Goal: Task Accomplishment & Management: Use online tool/utility

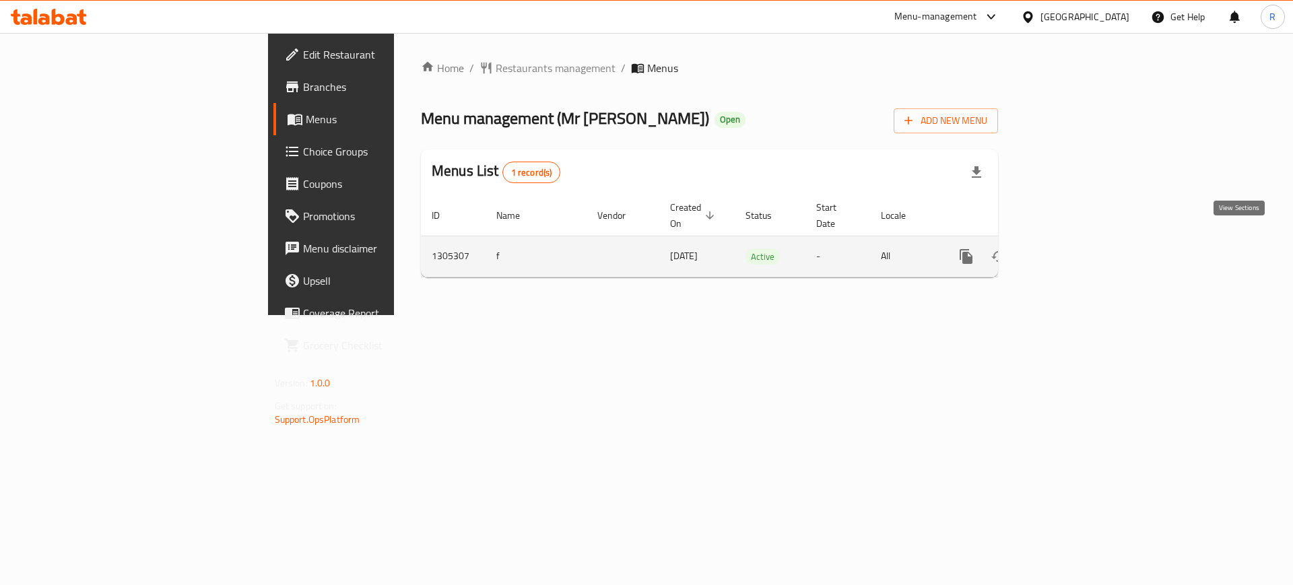
click at [1071, 248] on icon "enhanced table" at bounding box center [1063, 256] width 16 height 16
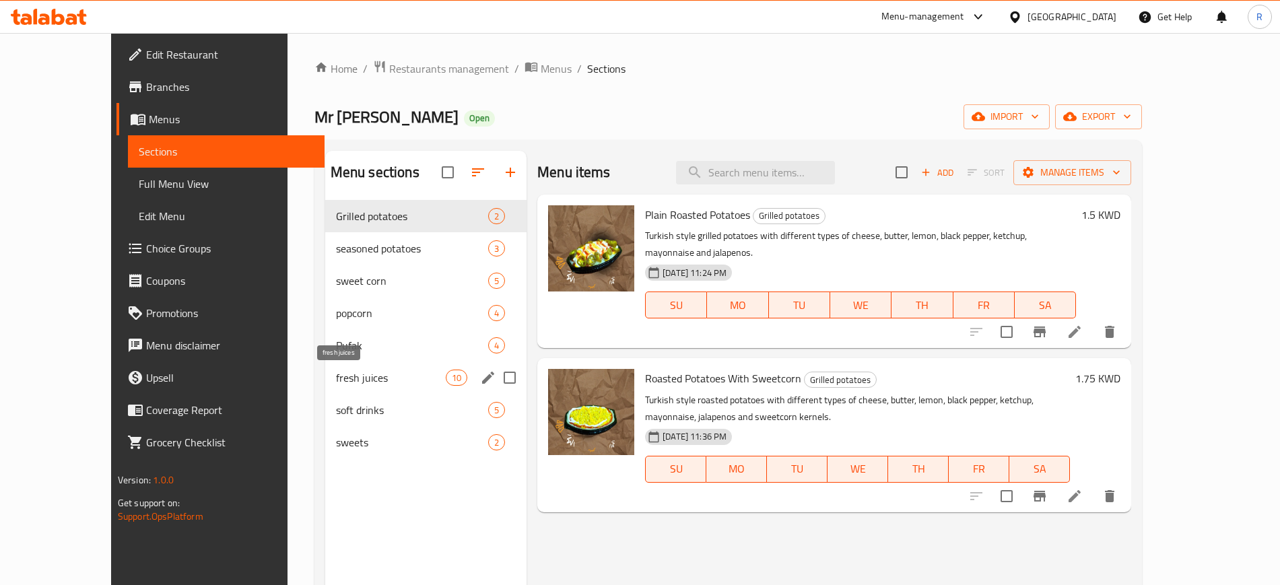
click at [336, 385] on span "fresh juices" at bounding box center [391, 378] width 110 height 16
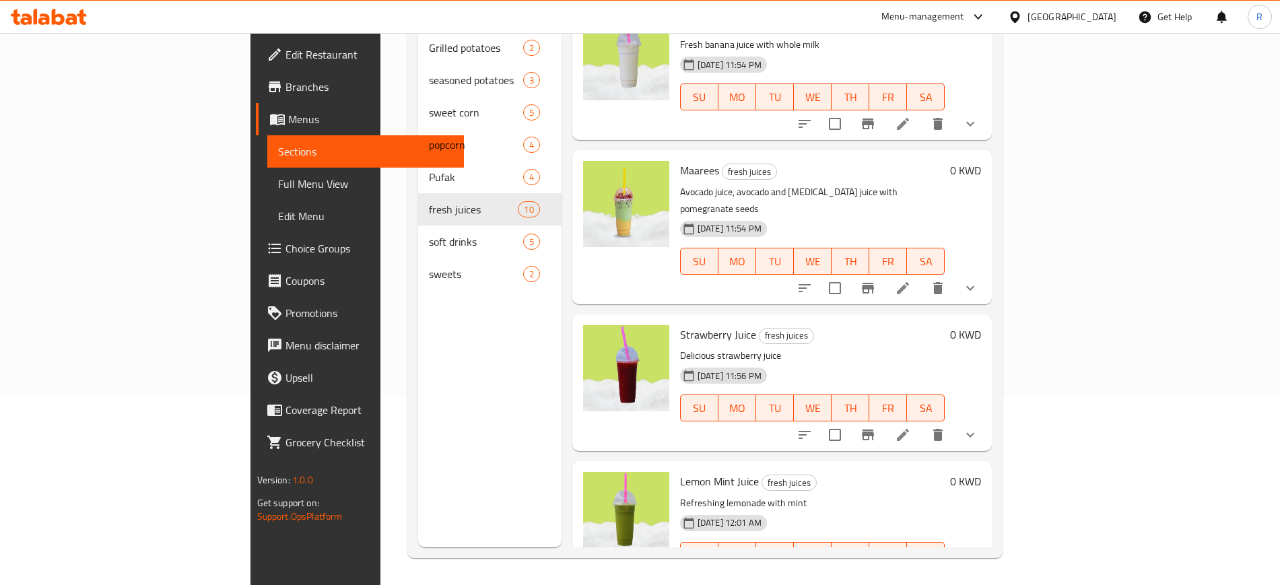
scroll to position [563, 0]
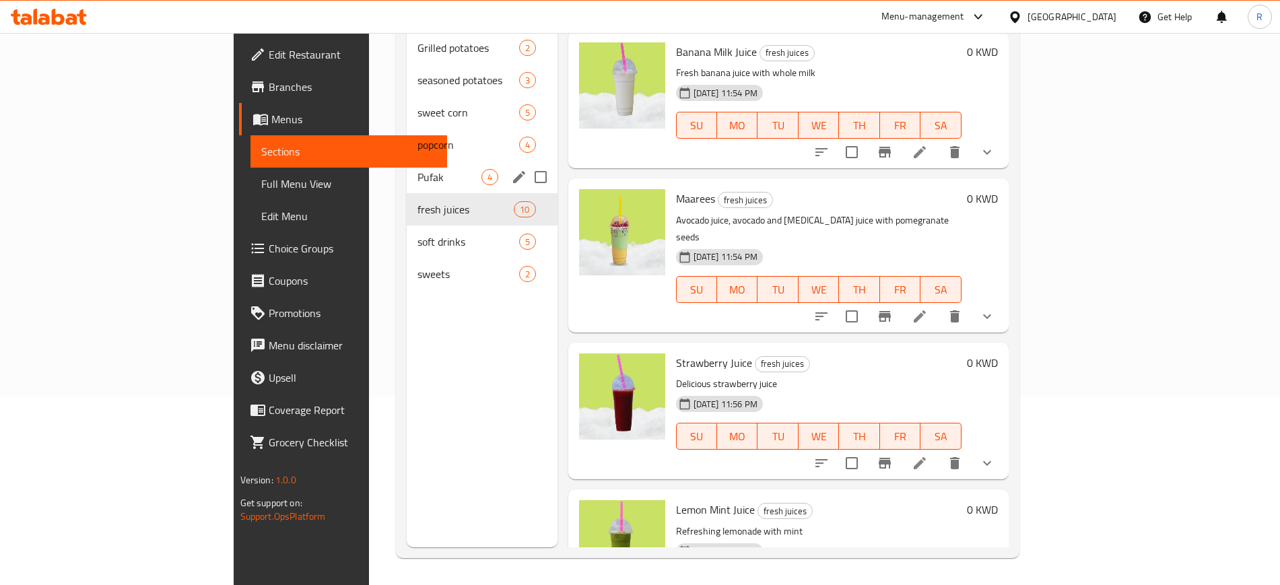
click at [417, 169] on span "Pufak" at bounding box center [448, 177] width 63 height 16
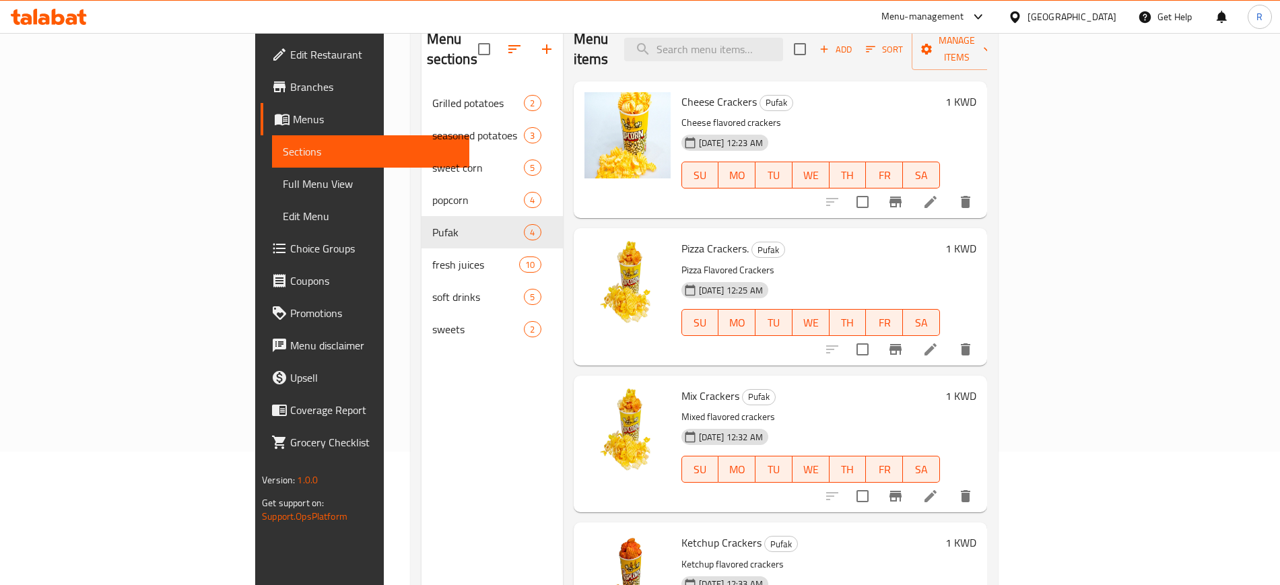
scroll to position [104, 0]
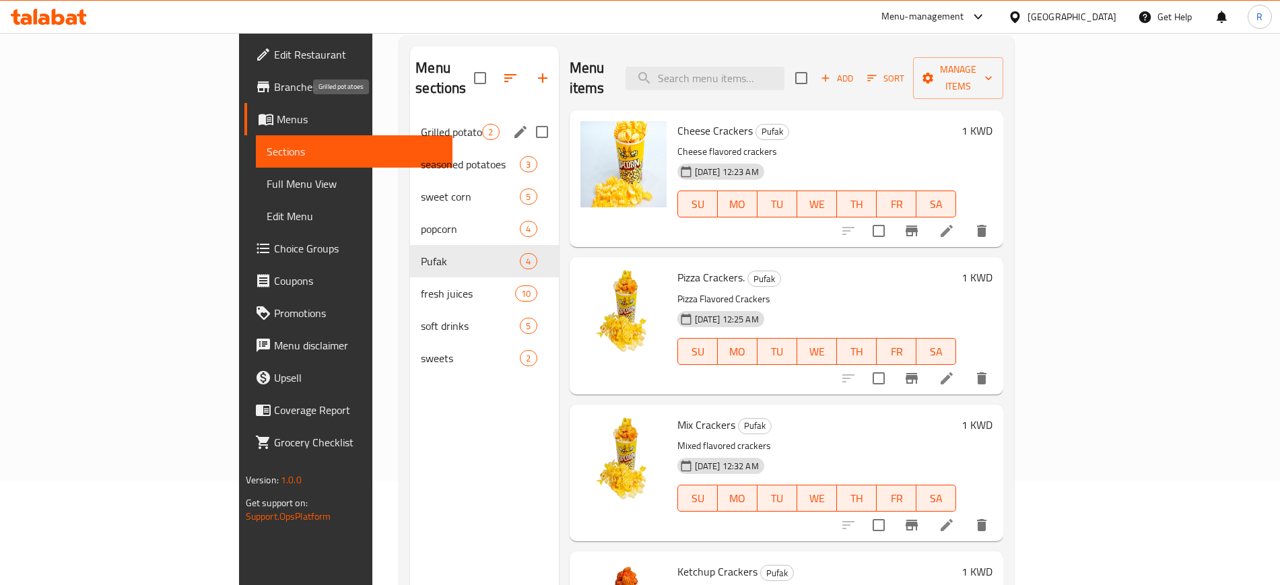
click at [421, 124] on span "Grilled potatoes" at bounding box center [451, 132] width 61 height 16
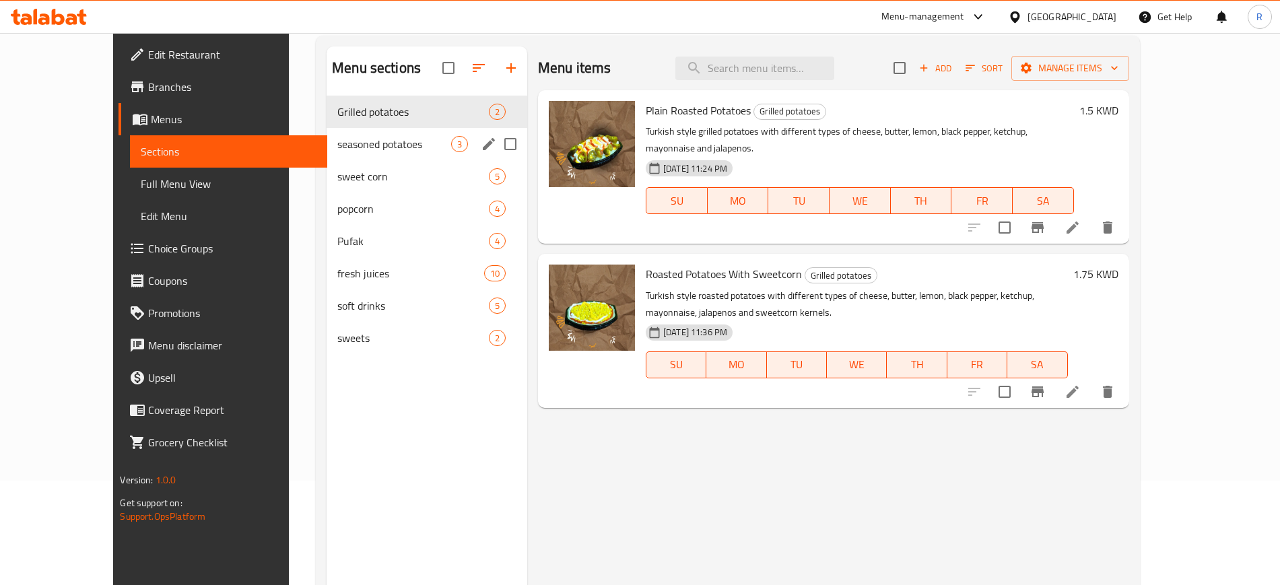
click at [327, 152] on div "seasoned potatoes 3" at bounding box center [427, 144] width 201 height 32
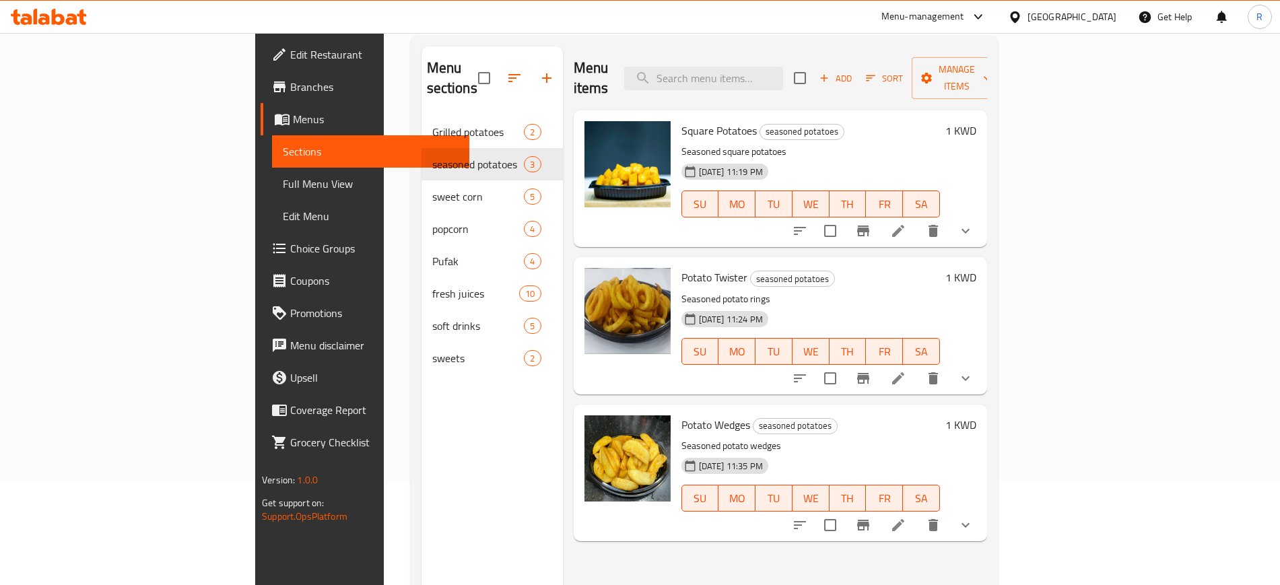
click at [283, 192] on span "Full Menu View" at bounding box center [370, 184] width 175 height 16
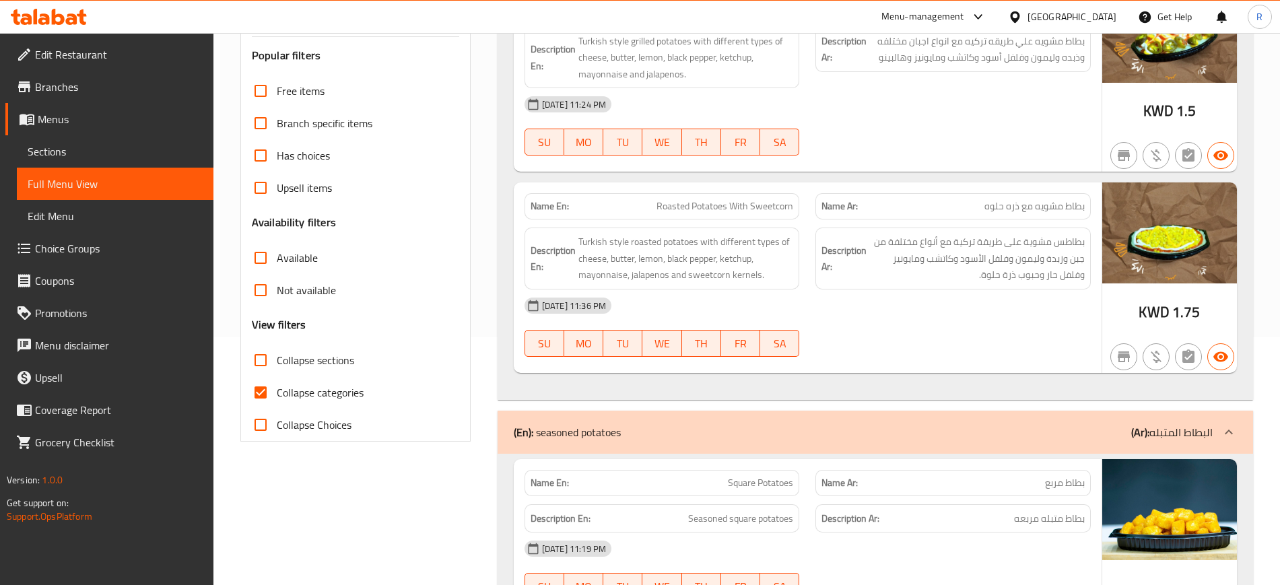
scroll to position [104, 0]
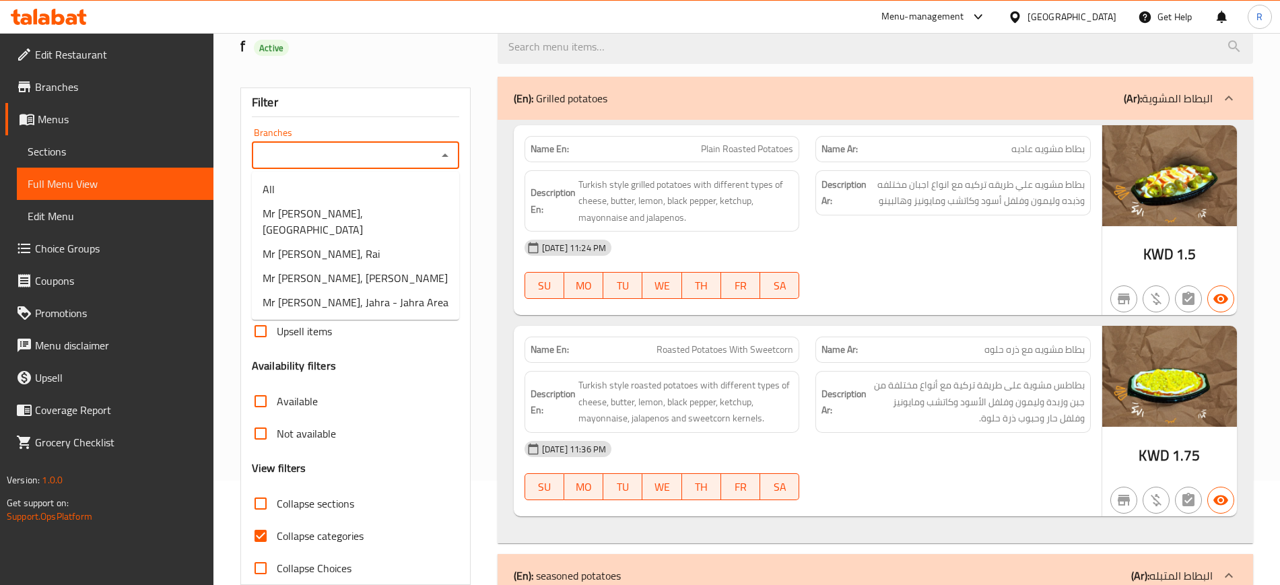
click at [360, 158] on input "Branches" at bounding box center [344, 155] width 177 height 19
click at [346, 186] on li "All" at bounding box center [355, 189] width 207 height 24
type input "All"
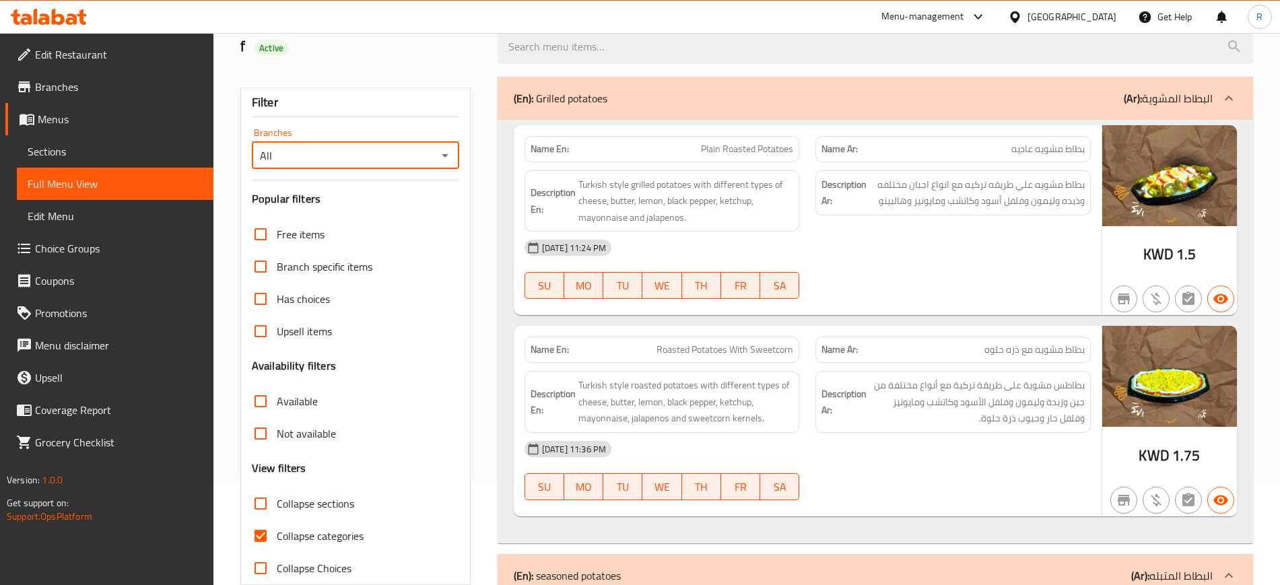
click at [257, 440] on input "Not available" at bounding box center [260, 433] width 32 height 32
checkbox input "true"
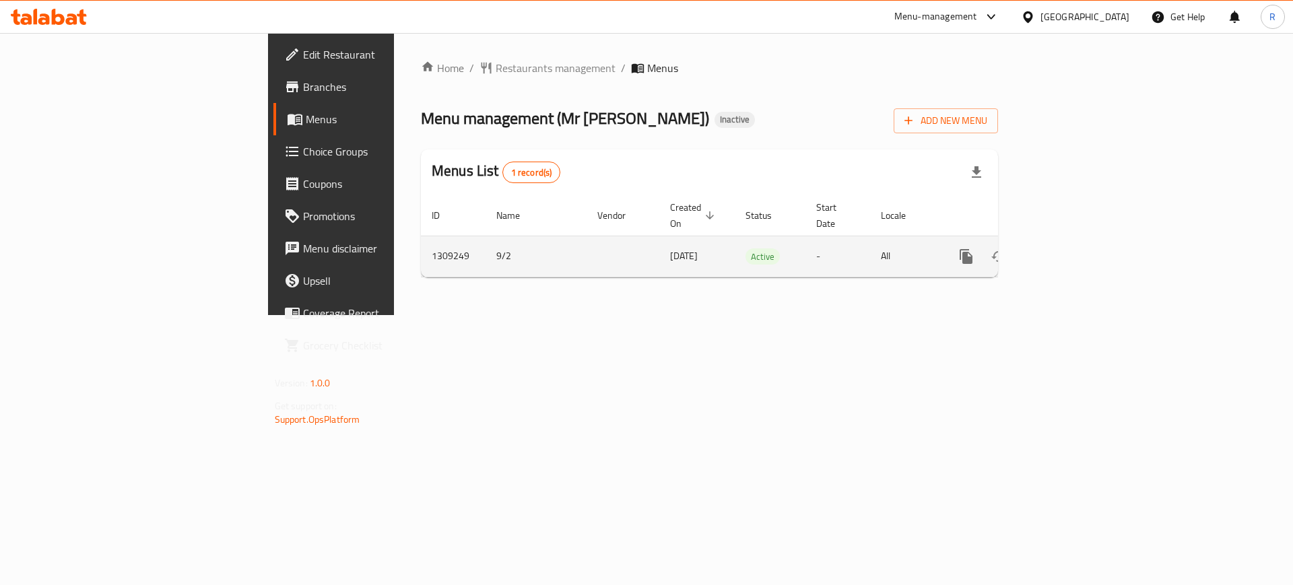
click at [1071, 248] on icon "enhanced table" at bounding box center [1063, 256] width 16 height 16
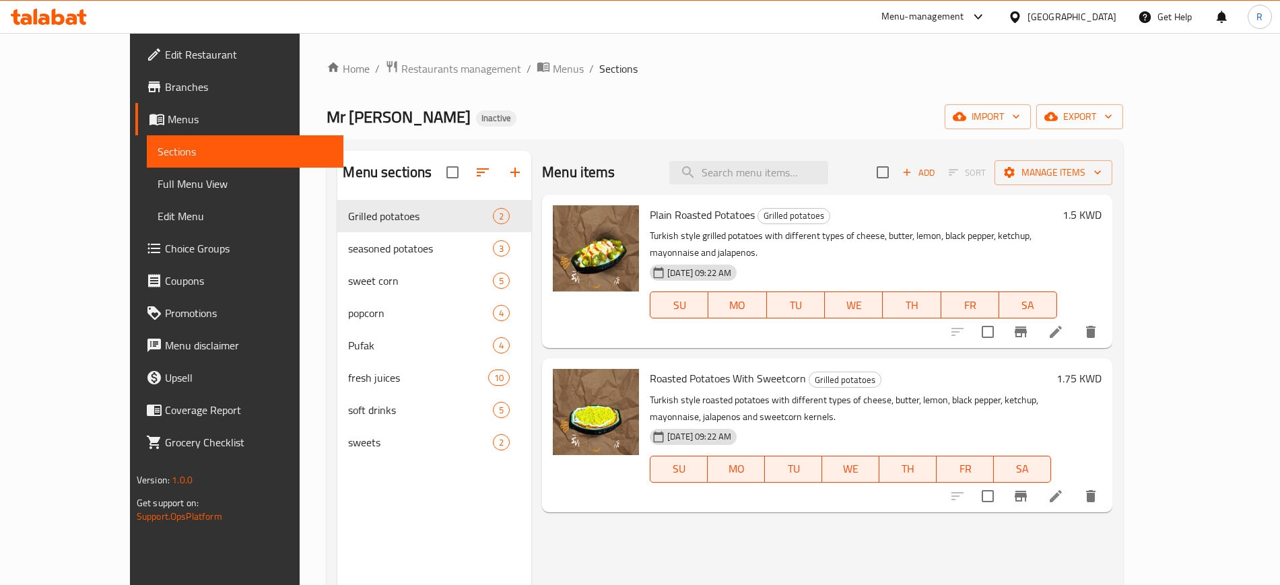
click at [158, 186] on span "Full Menu View" at bounding box center [245, 184] width 175 height 16
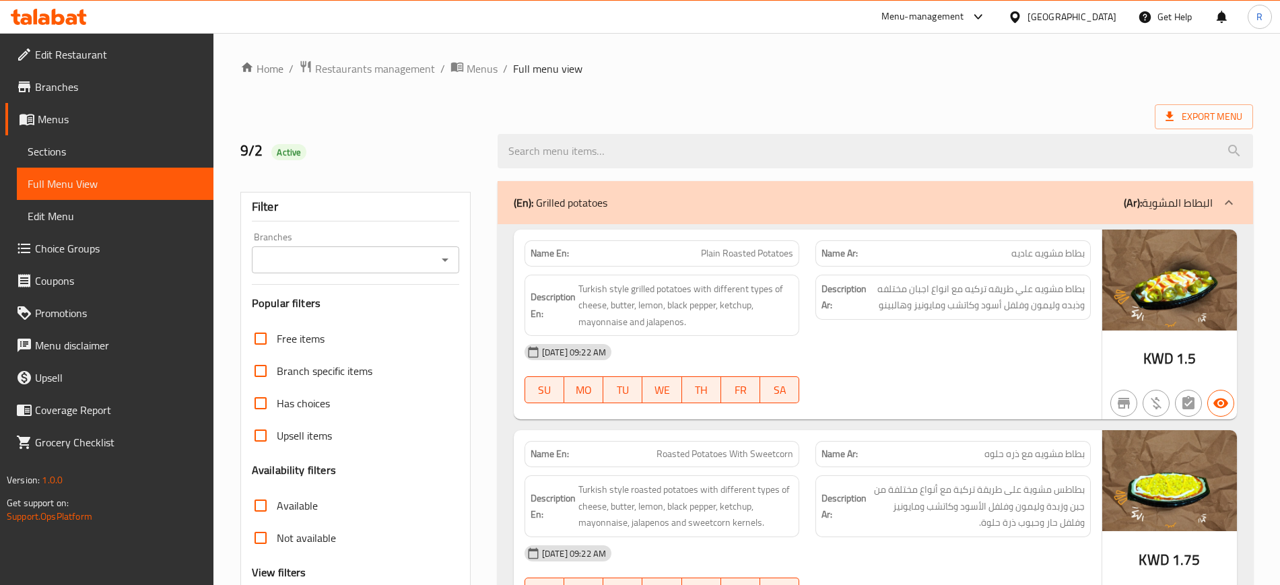
click at [332, 261] on input "Branches" at bounding box center [344, 259] width 177 height 19
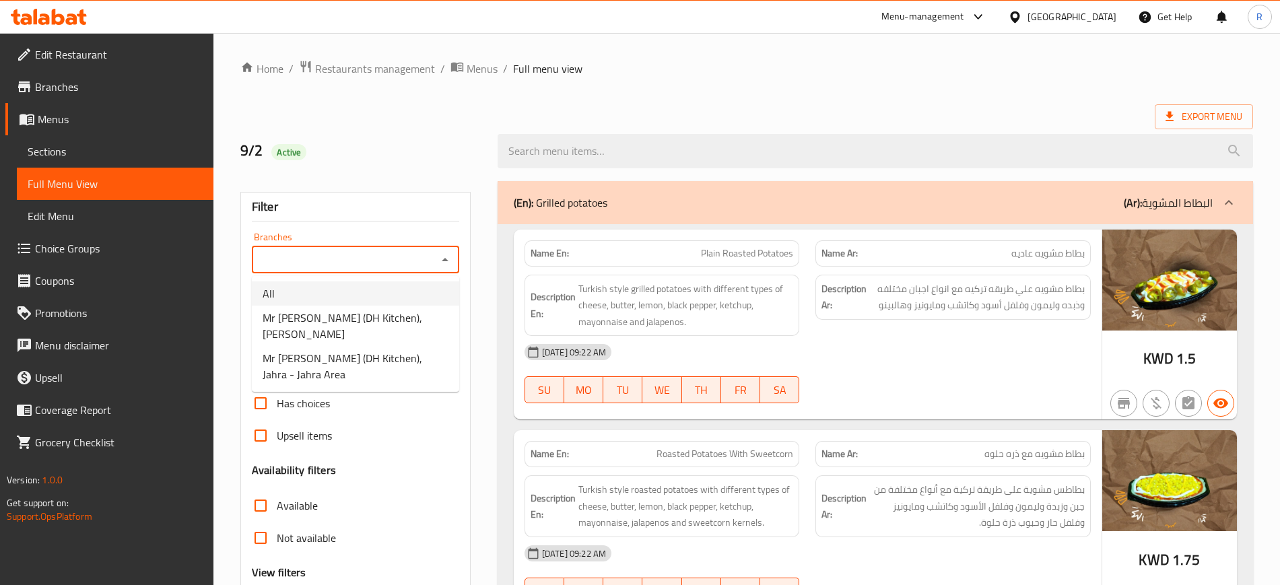
click at [340, 302] on li "All" at bounding box center [355, 293] width 207 height 24
type input "All"
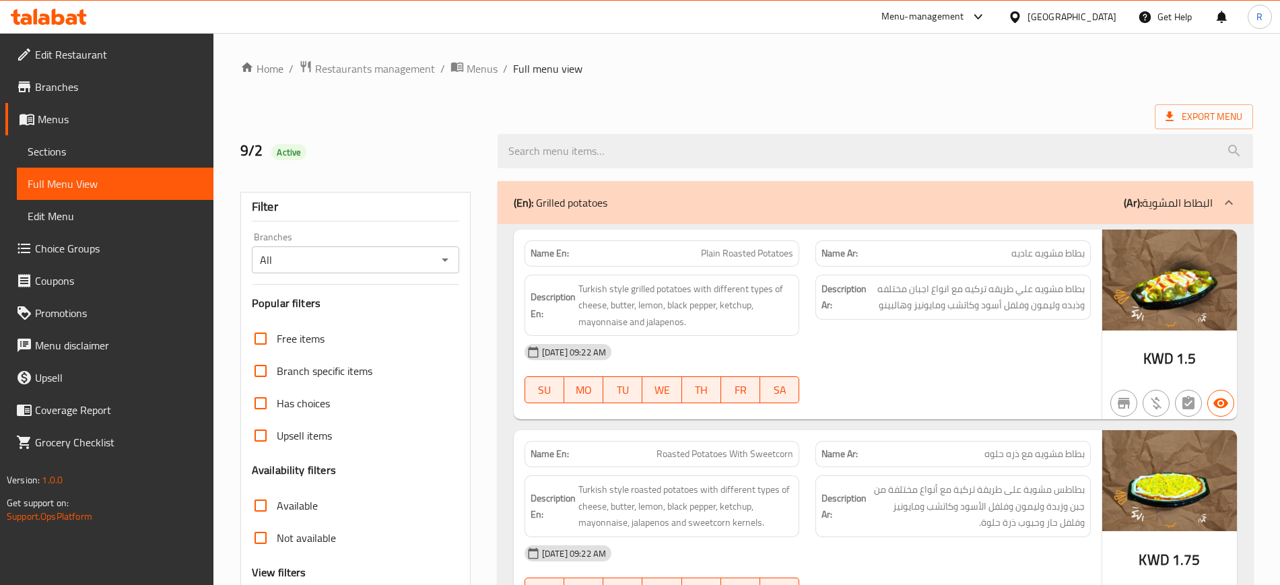
click at [586, 118] on div "Export Menu" at bounding box center [746, 116] width 1013 height 25
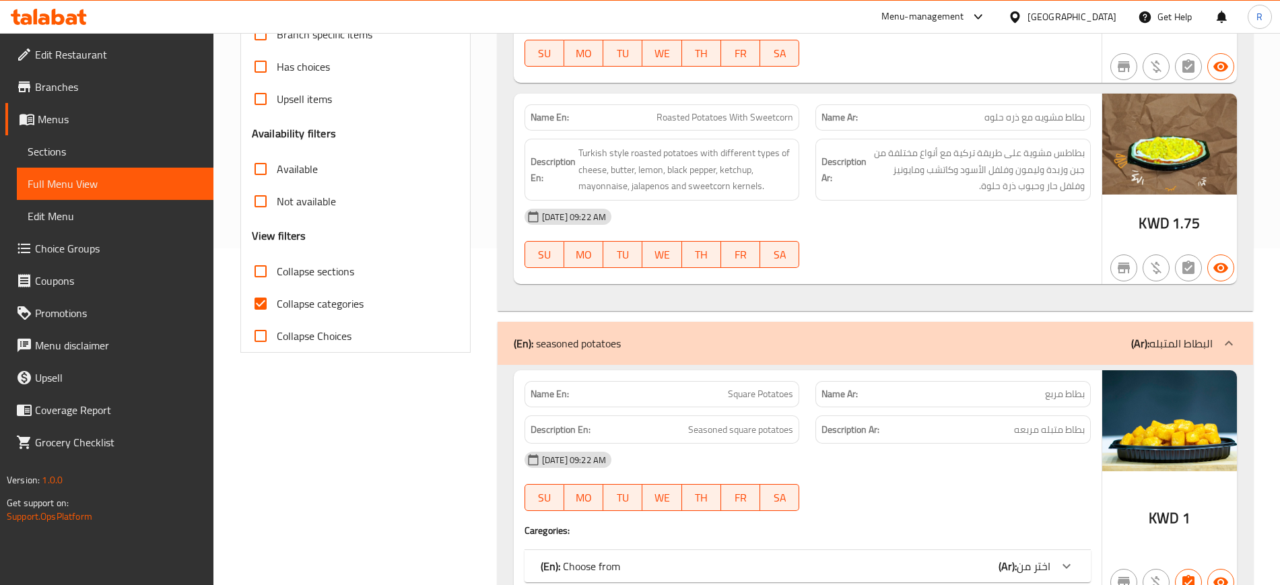
click at [262, 208] on input "Not available" at bounding box center [260, 201] width 32 height 32
checkbox input "true"
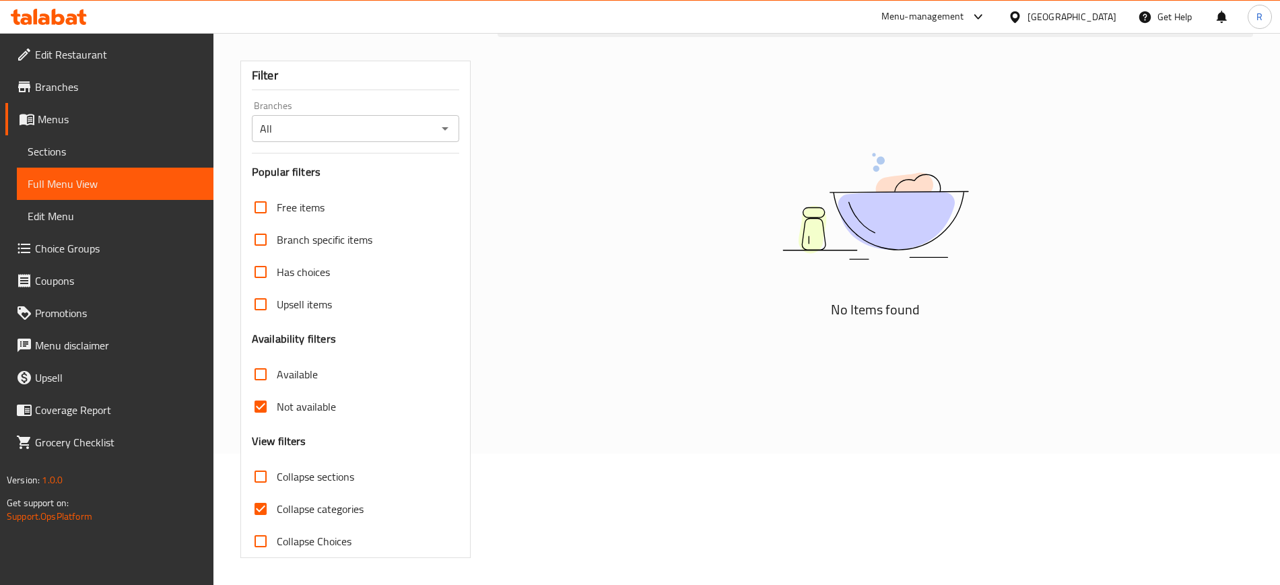
scroll to position [131, 0]
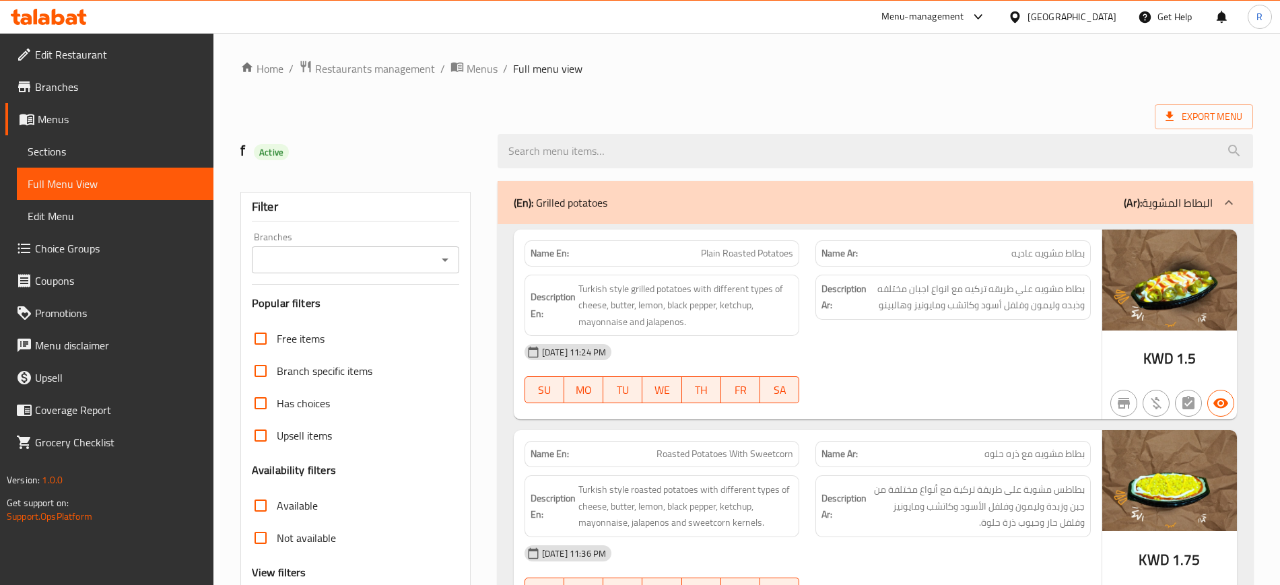
click at [54, 91] on span "Branches" at bounding box center [119, 87] width 168 height 16
click at [418, 261] on input "Branches" at bounding box center [344, 259] width 177 height 19
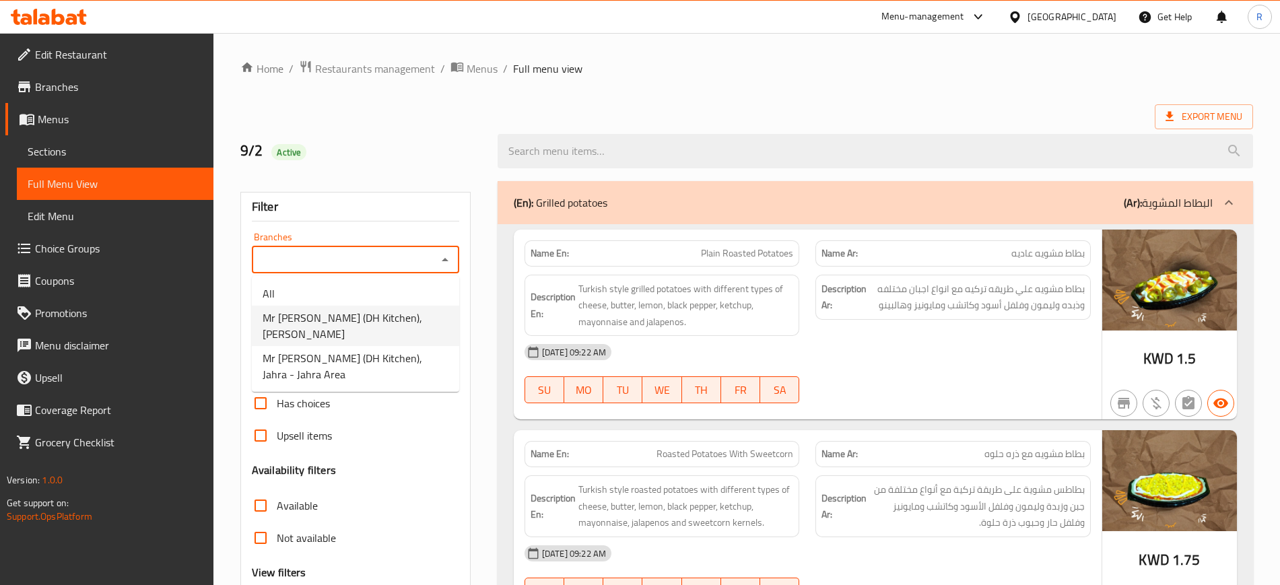
click at [418, 321] on li "Mr Potato (DH Kitchen), Mahboula" at bounding box center [355, 326] width 207 height 40
type input "Mr Potato (DH Kitchen), Mahboula"
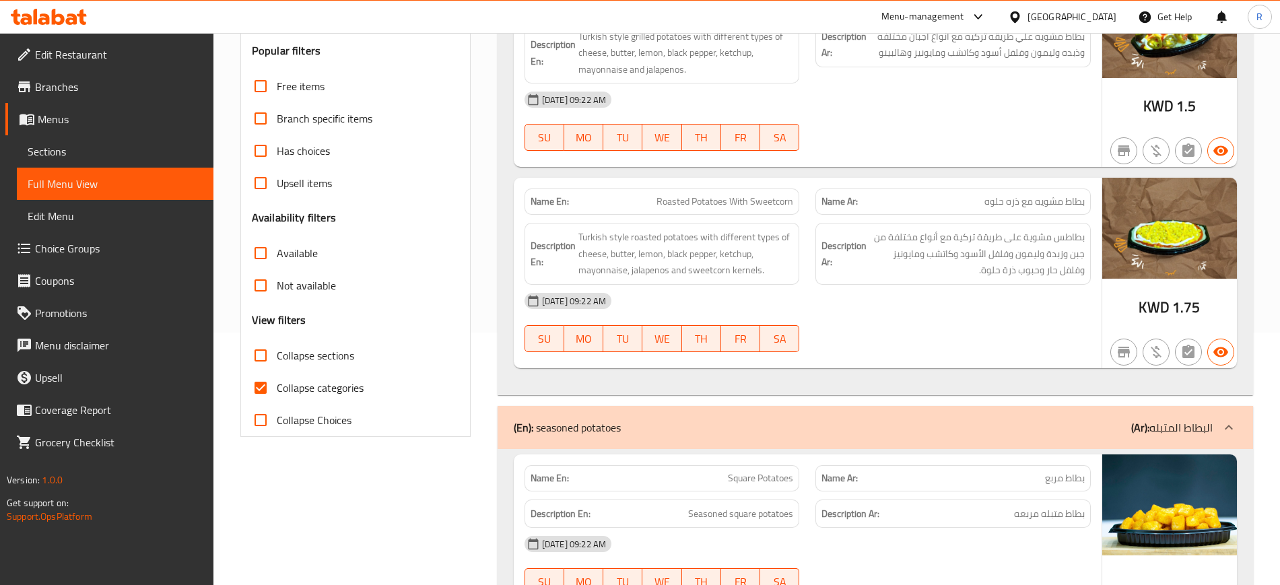
click at [265, 283] on input "Not available" at bounding box center [260, 285] width 32 height 32
checkbox input "true"
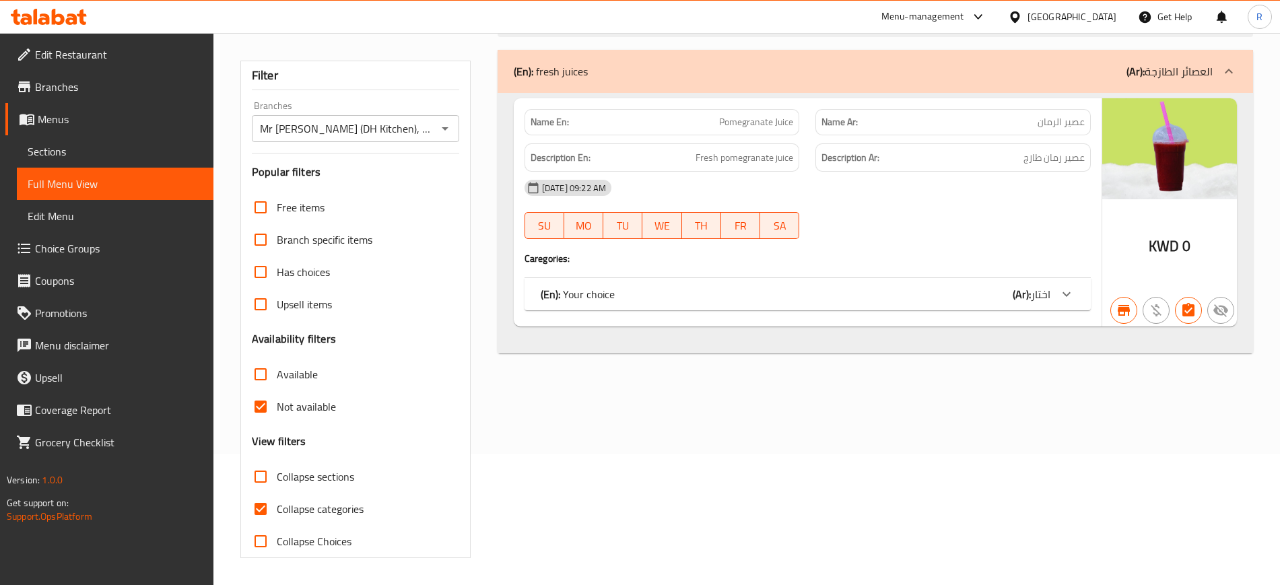
scroll to position [131, 0]
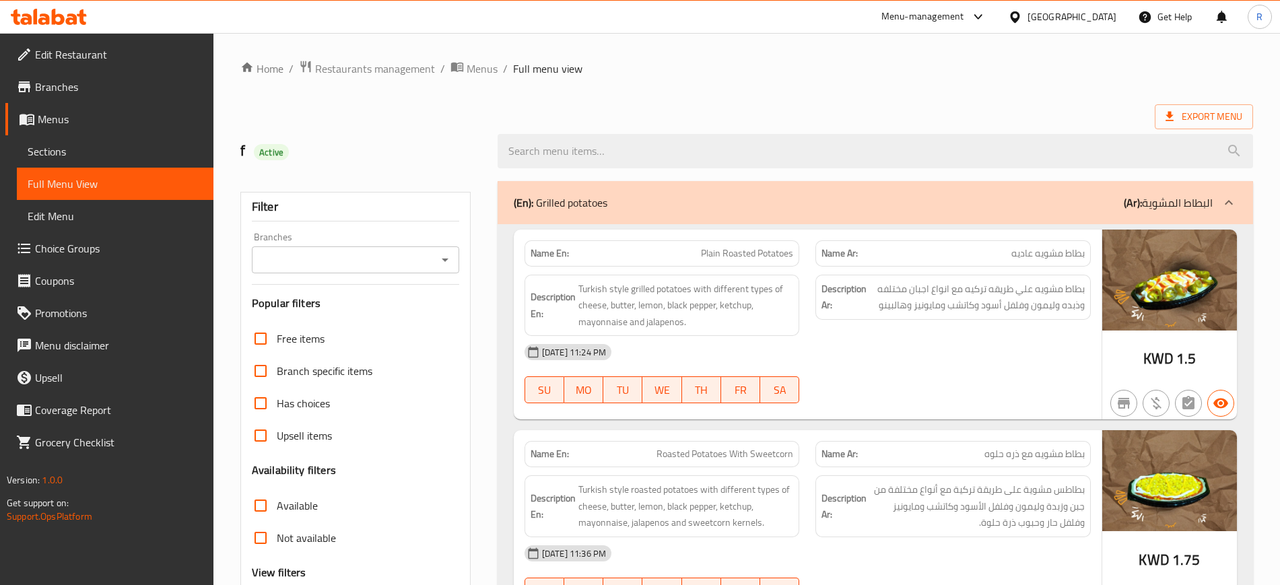
click at [453, 265] on div "Branches" at bounding box center [355, 259] width 207 height 27
click at [446, 257] on icon "Open" at bounding box center [445, 260] width 16 height 16
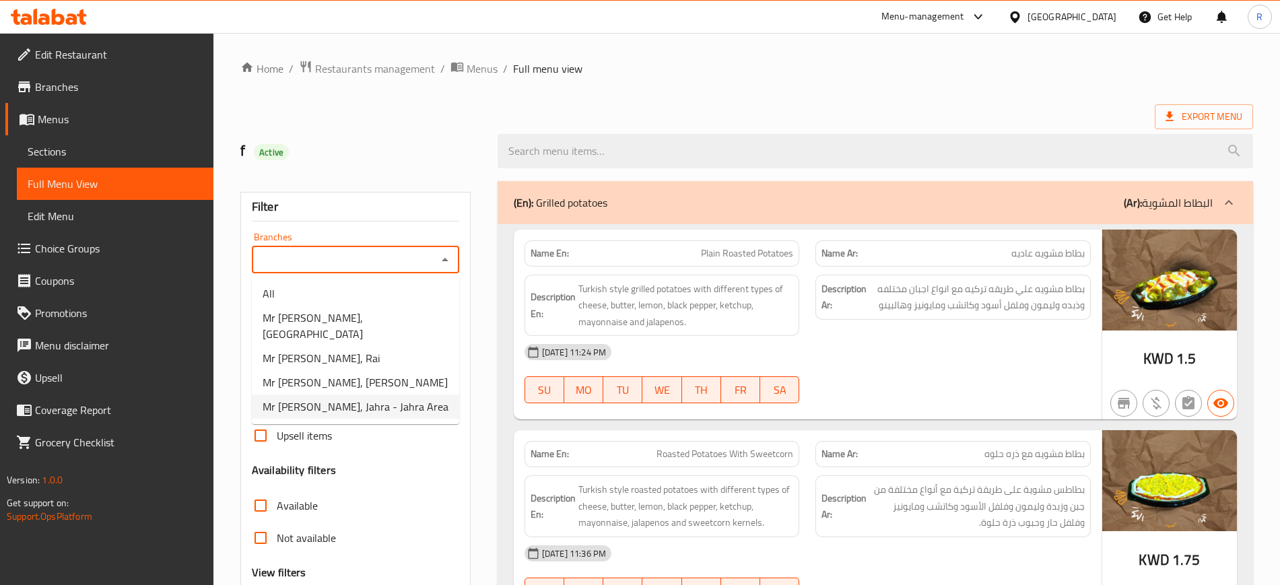
click at [381, 399] on span "Mr [PERSON_NAME], Jahra - Jahra Area" at bounding box center [356, 407] width 186 height 16
type input "Mr [PERSON_NAME], Jahra - Jahra Area"
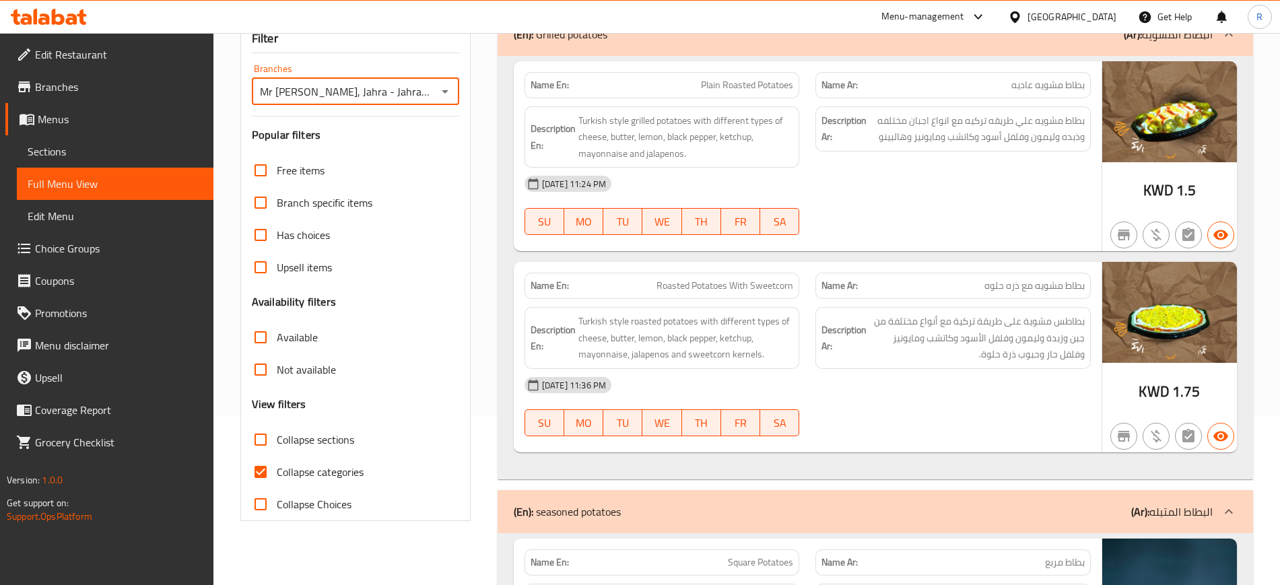
click at [259, 378] on input "Not available" at bounding box center [260, 370] width 32 height 32
checkbox input "true"
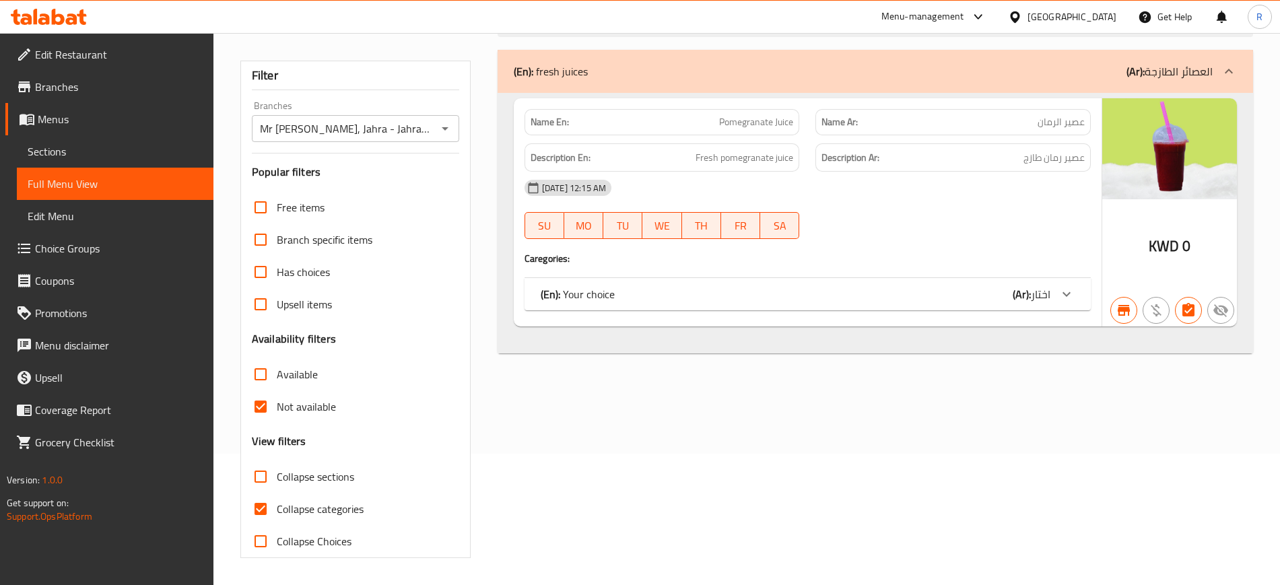
scroll to position [131, 0]
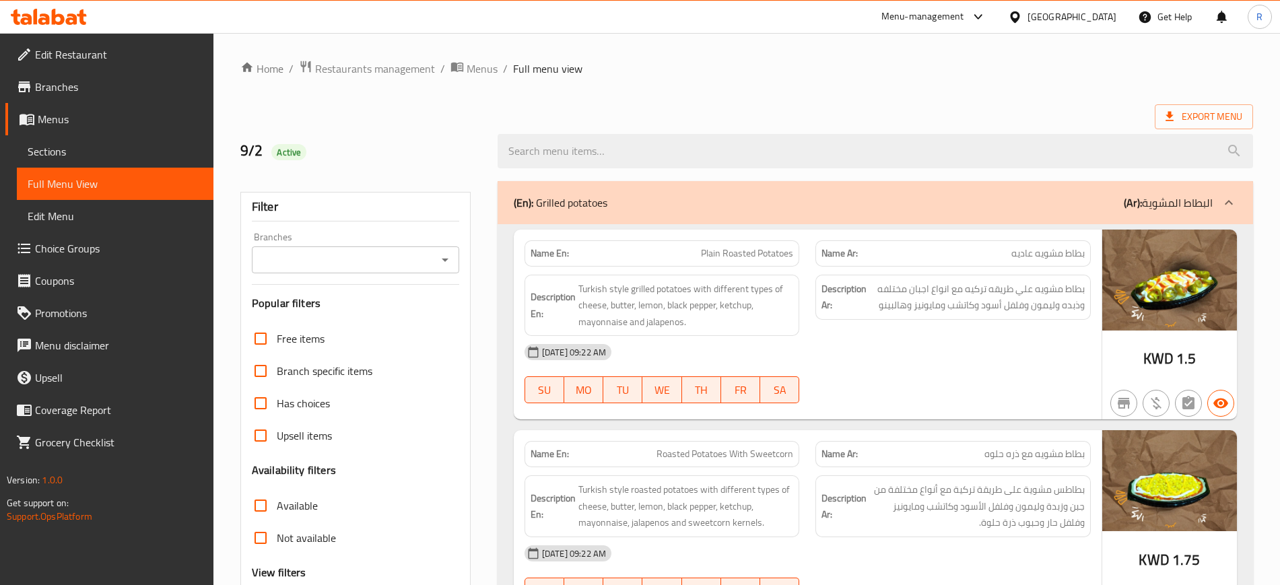
scroll to position [84, 0]
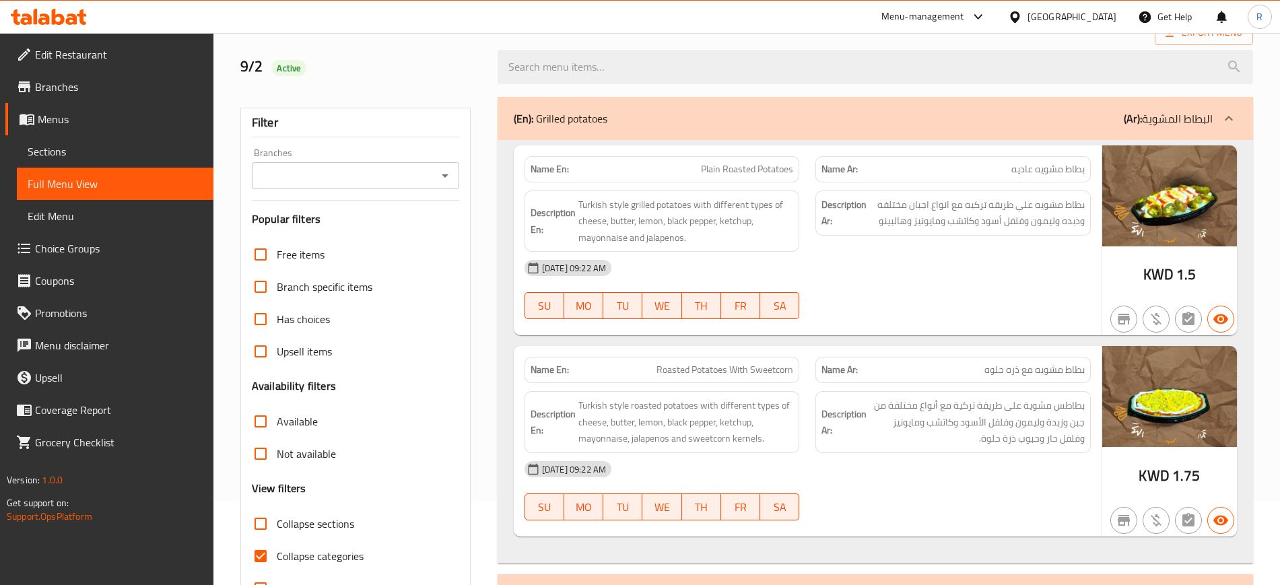
click at [376, 176] on input "Branches" at bounding box center [344, 175] width 177 height 19
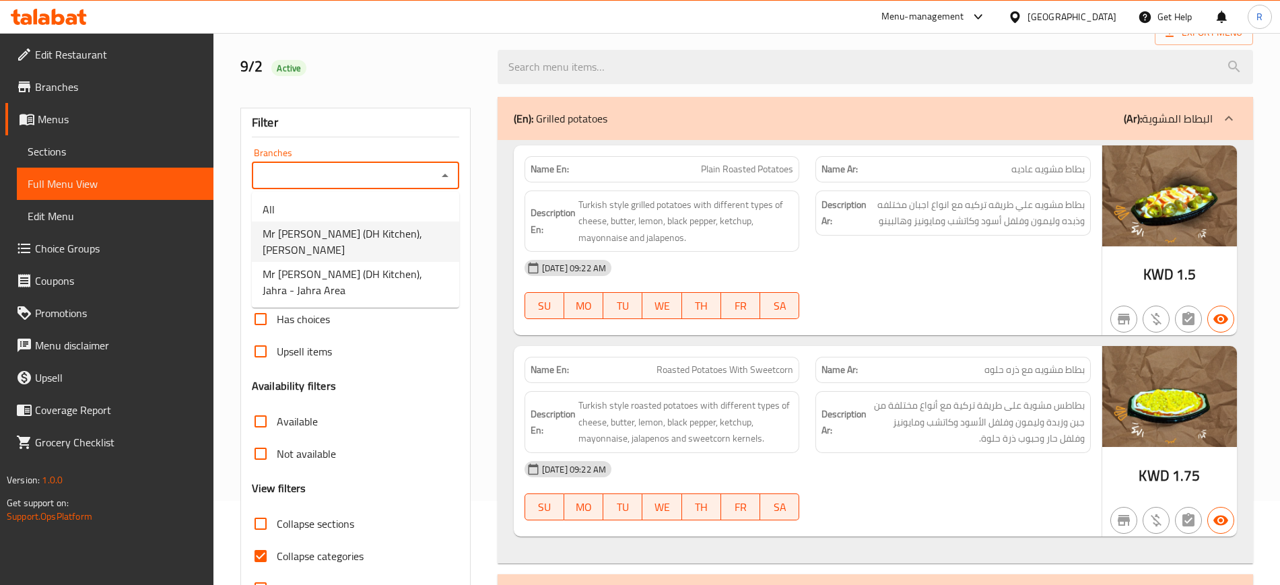
click at [374, 236] on span "Mr Potato (DH Kitchen), Mahboula" at bounding box center [356, 242] width 186 height 32
type input "Mr Potato (DH Kitchen), Mahboula"
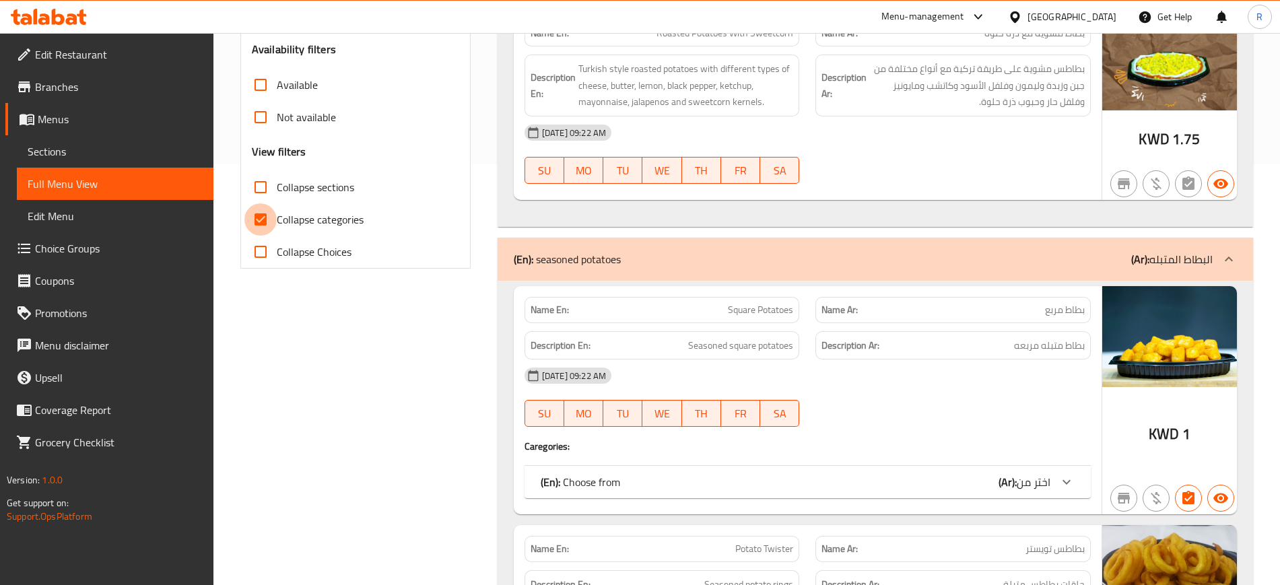
click at [275, 224] on input "Collapse categories" at bounding box center [260, 219] width 32 height 32
checkbox input "false"
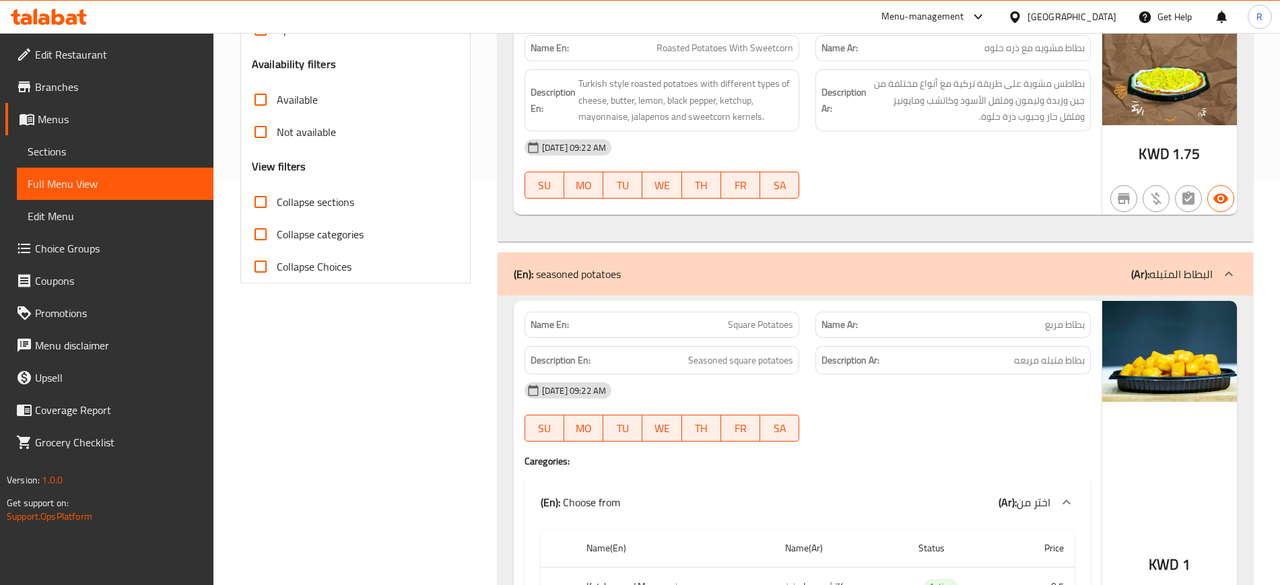
scroll to position [0, 0]
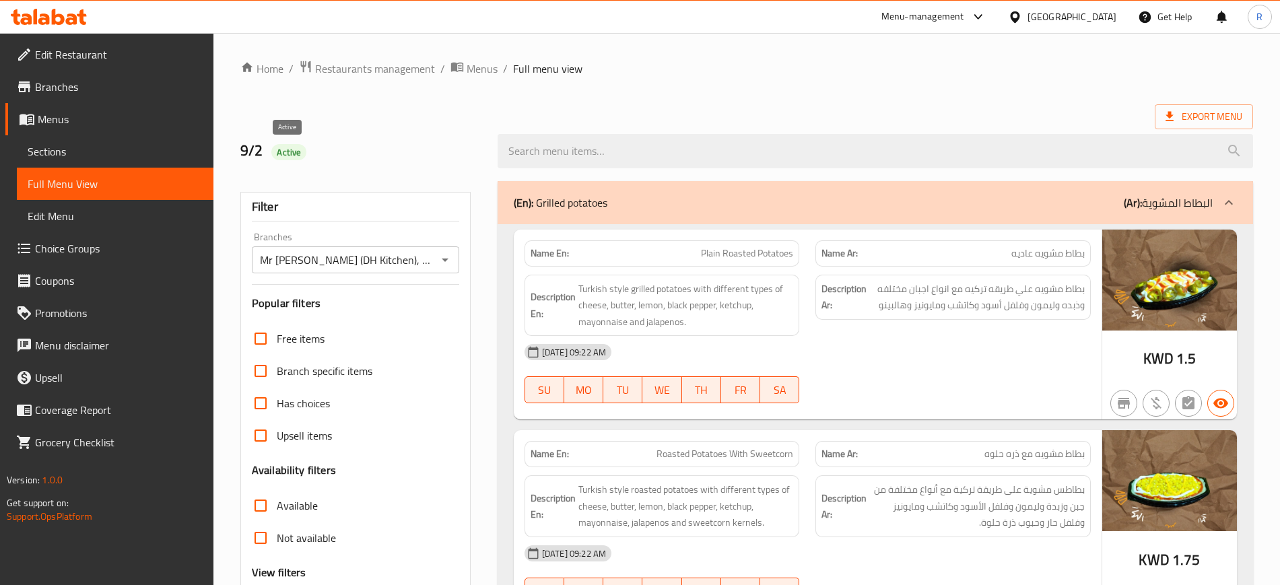
click at [286, 154] on span "Active" at bounding box center [288, 152] width 35 height 13
copy span "Active"
click at [1028, 71] on ol "Home / Restaurants management / Menus / Full menu view" at bounding box center [746, 69] width 1013 height 18
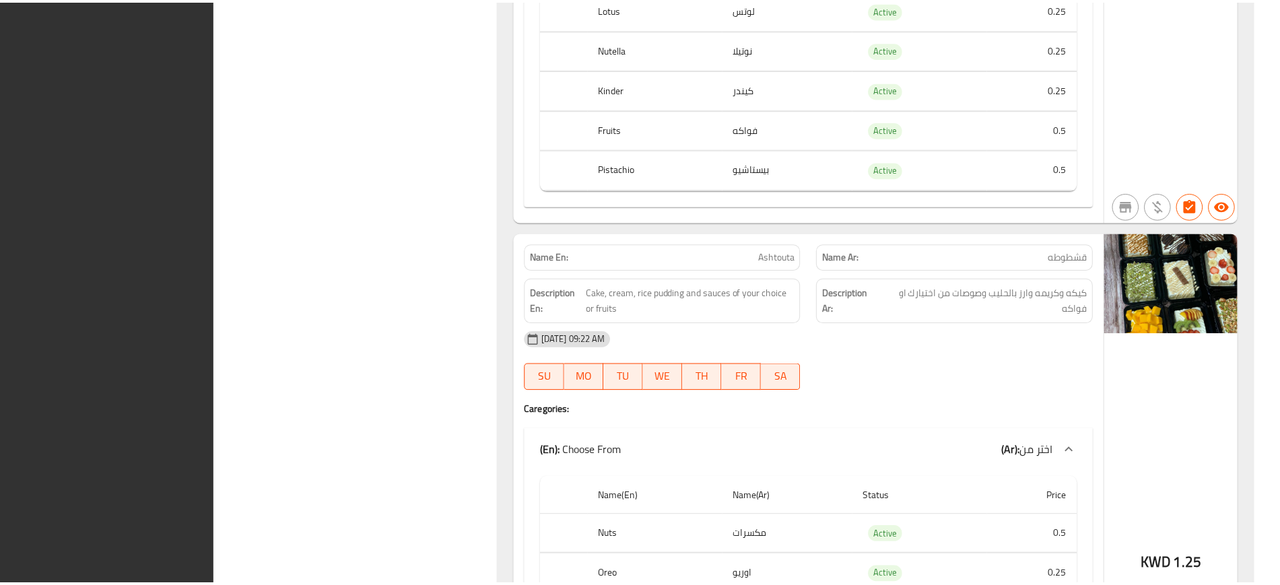
scroll to position [15142, 0]
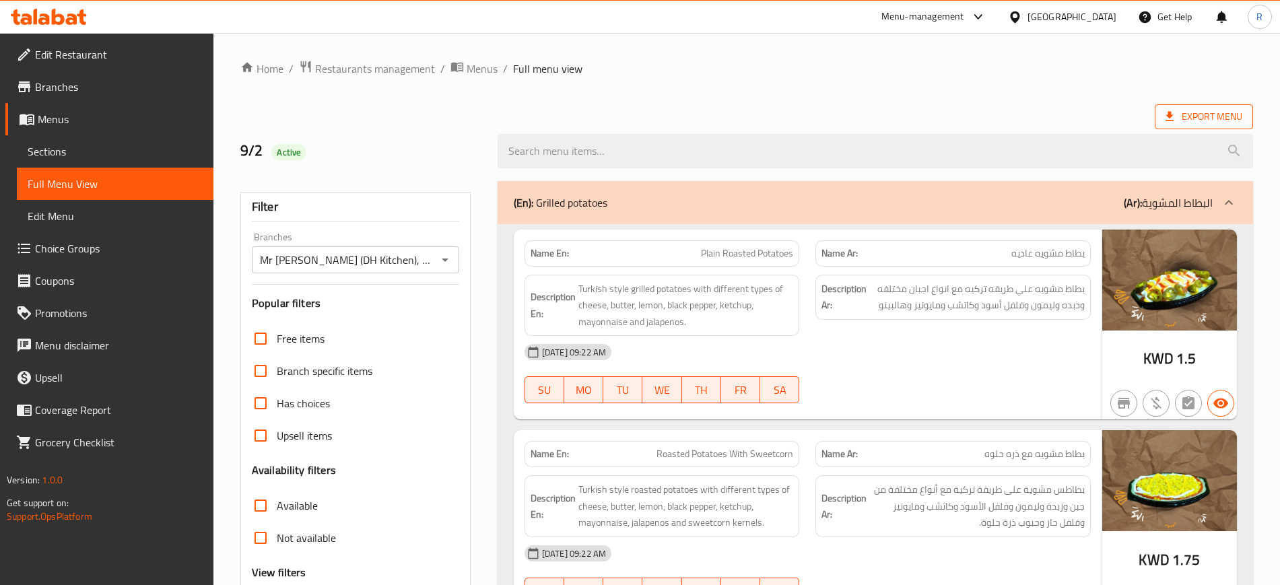
click at [1205, 129] on span "Export Menu" at bounding box center [1204, 116] width 98 height 25
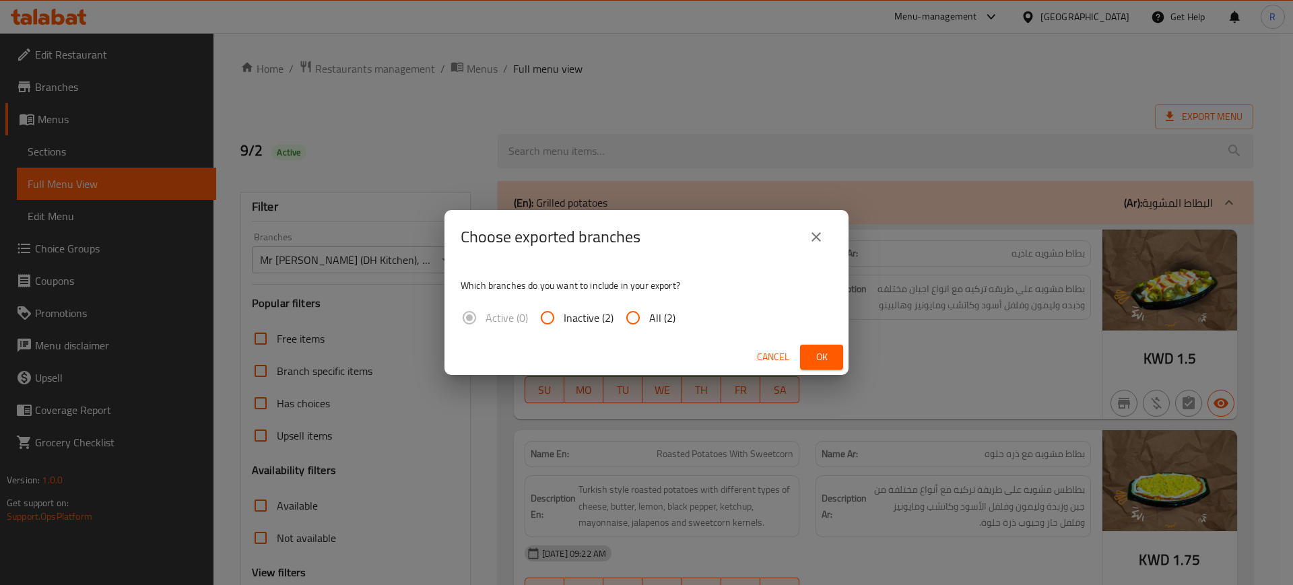
click at [633, 315] on input "All (2)" at bounding box center [633, 318] width 32 height 32
radio input "true"
click at [817, 352] on span "Ok" at bounding box center [822, 357] width 22 height 17
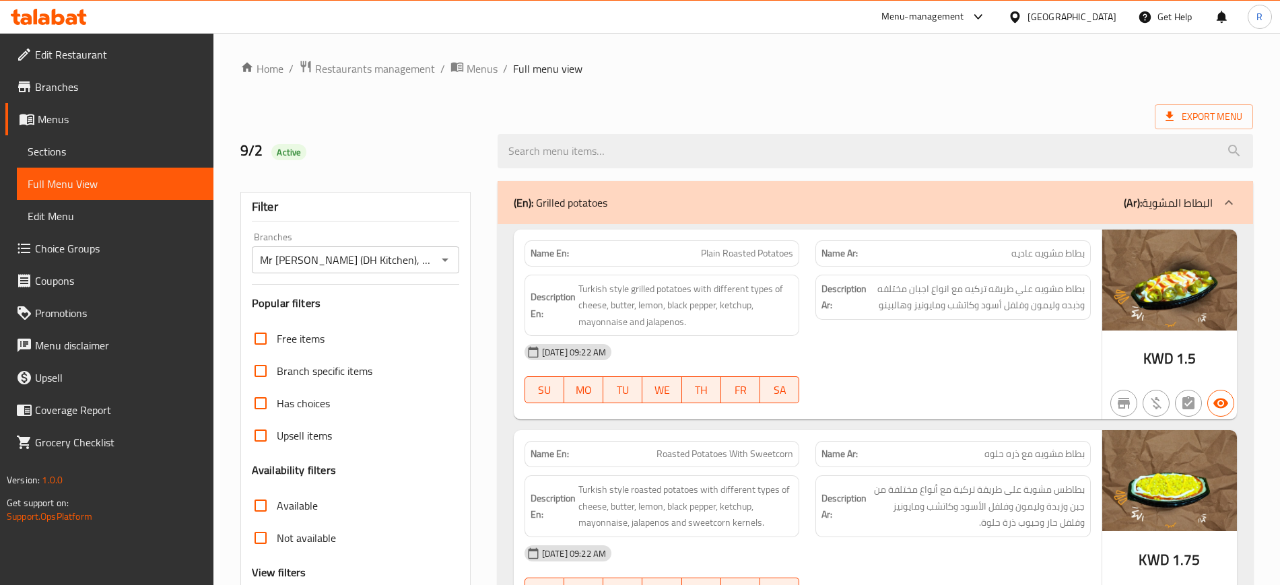
click at [1101, 64] on ol "Home / Restaurants management / Menus / Full menu view" at bounding box center [746, 69] width 1013 height 18
click at [554, 247] on strong "Name En:" at bounding box center [550, 253] width 38 height 14
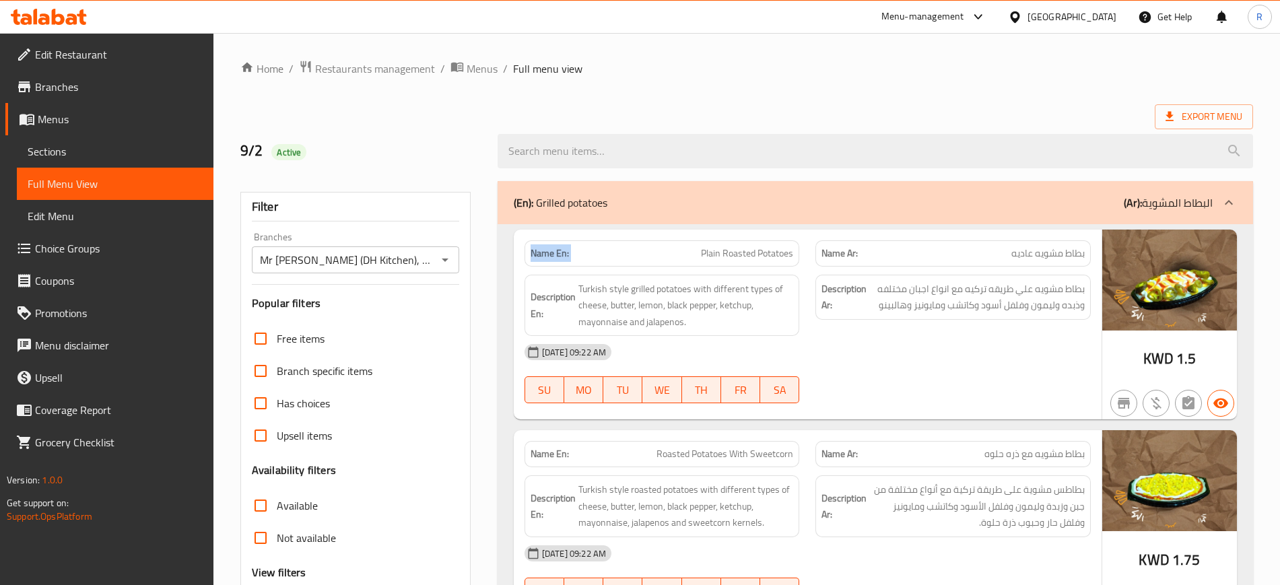
copy strong "Name En:"
click at [79, 20] on icon at bounding box center [49, 17] width 76 height 16
click at [353, 269] on div "Branches" at bounding box center [355, 259] width 207 height 27
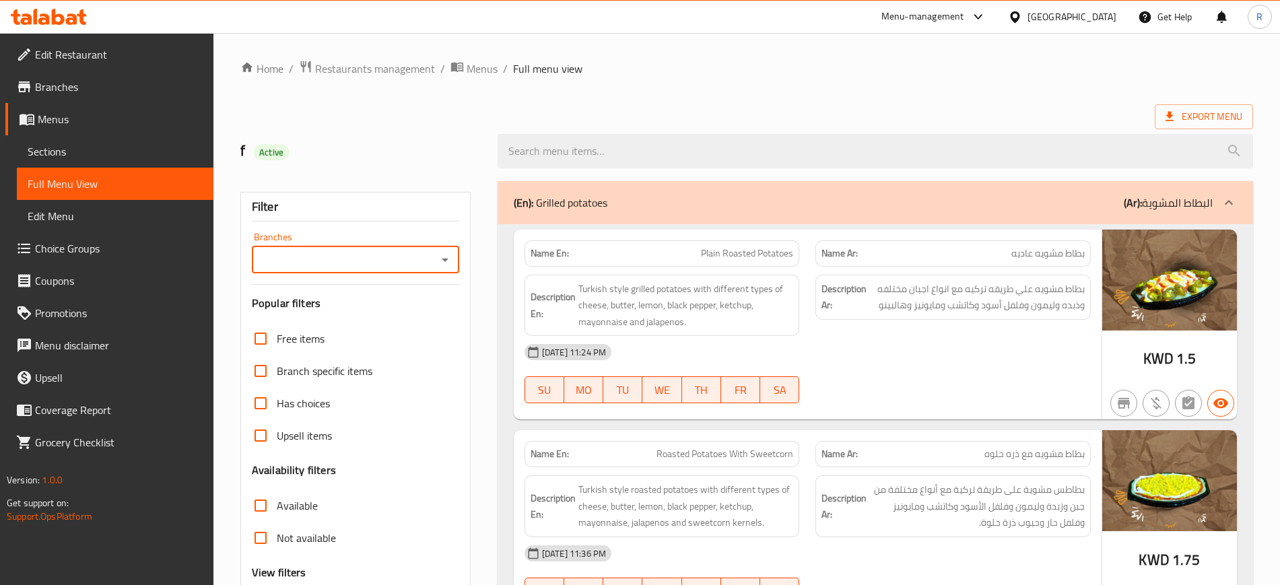
click at [362, 257] on input "Branches" at bounding box center [344, 259] width 177 height 19
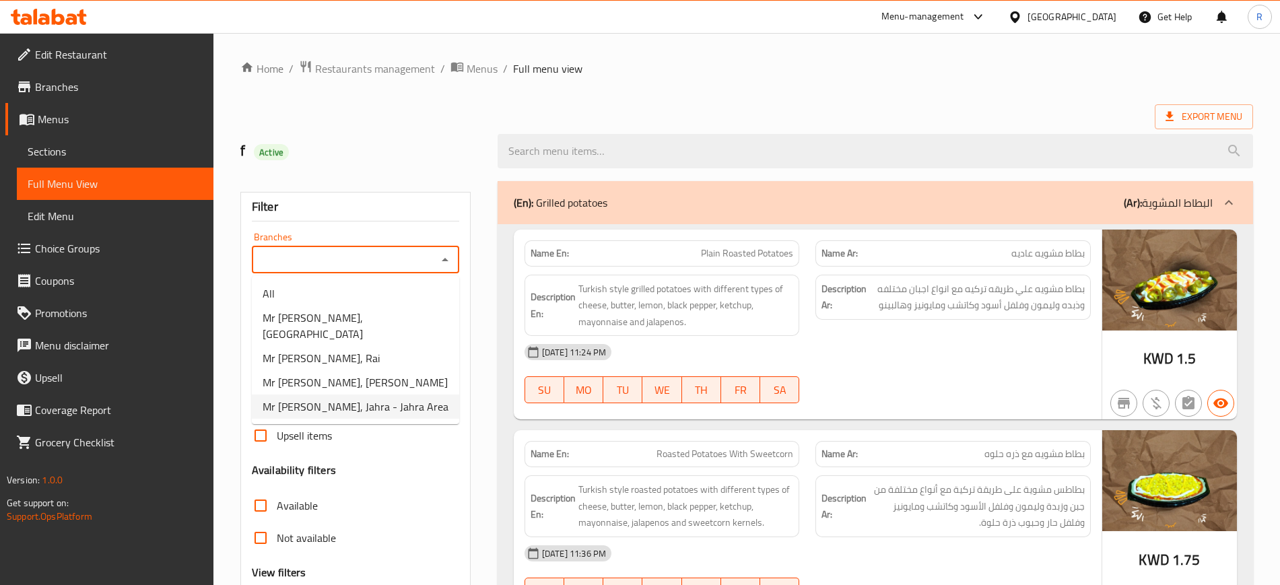
click at [366, 399] on span "Mr [PERSON_NAME], Jahra - Jahra Area" at bounding box center [356, 407] width 186 height 16
type input "Mr [PERSON_NAME], Jahra - Jahra Area"
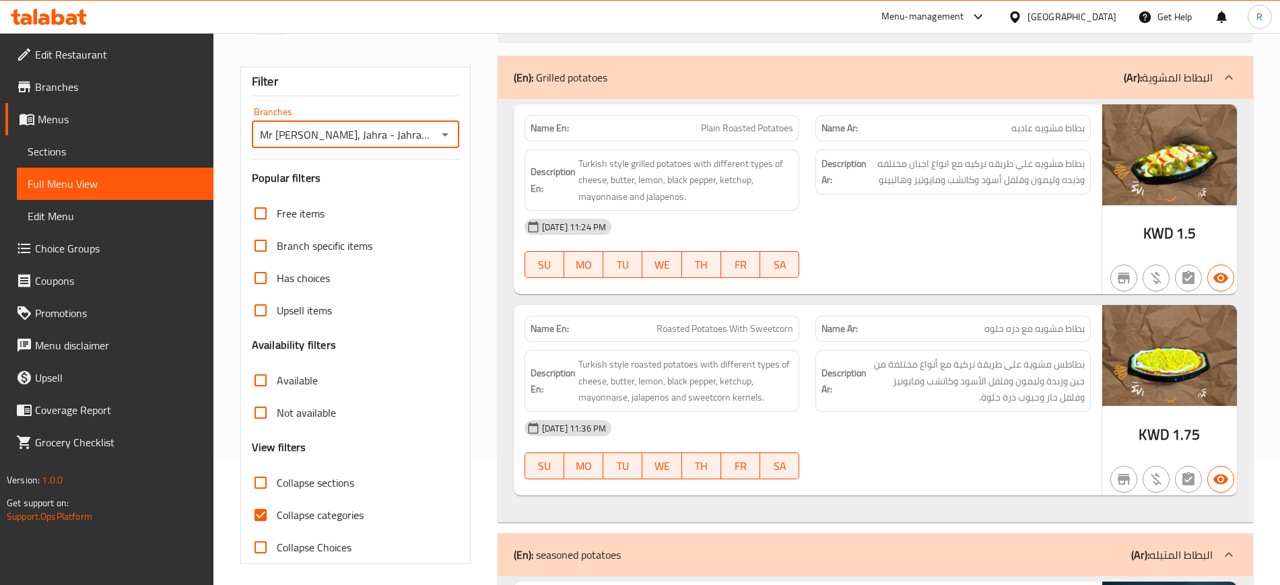
scroll to position [168, 0]
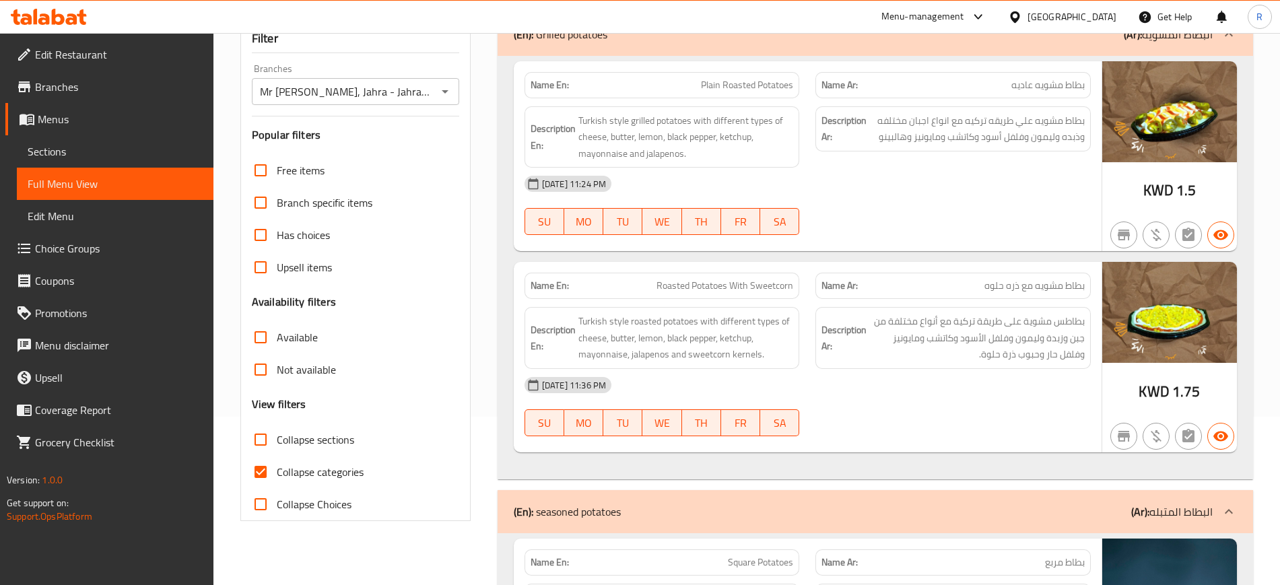
click at [279, 486] on label "Collapse categories" at bounding box center [303, 472] width 119 height 32
click at [277, 486] on input "Collapse categories" at bounding box center [260, 472] width 32 height 32
checkbox input "false"
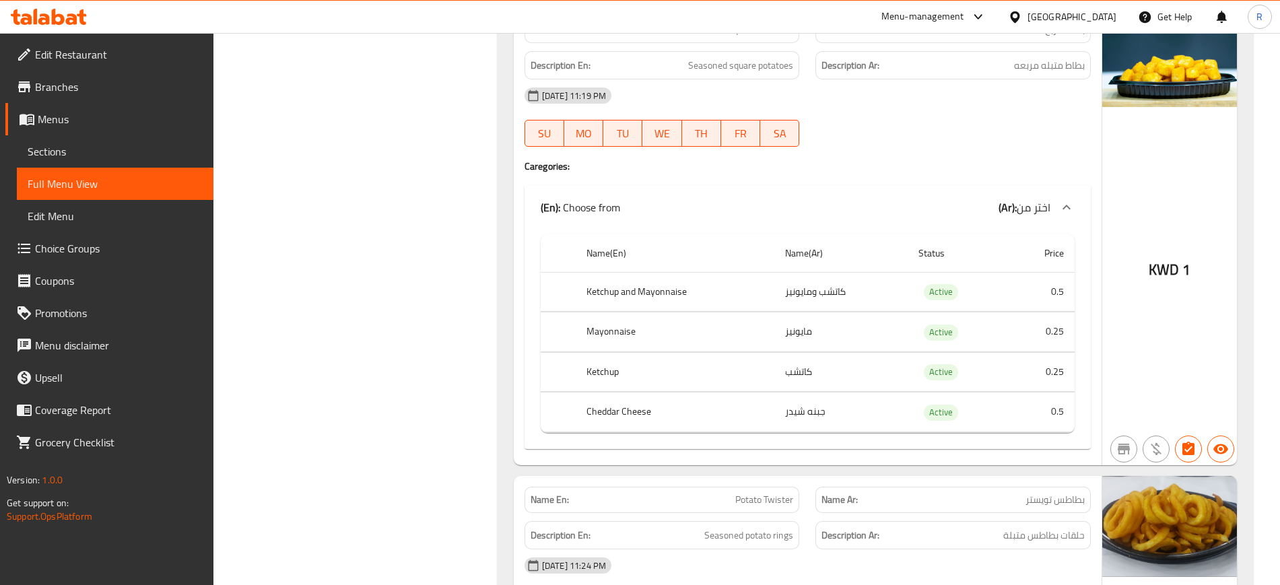
scroll to position [0, 0]
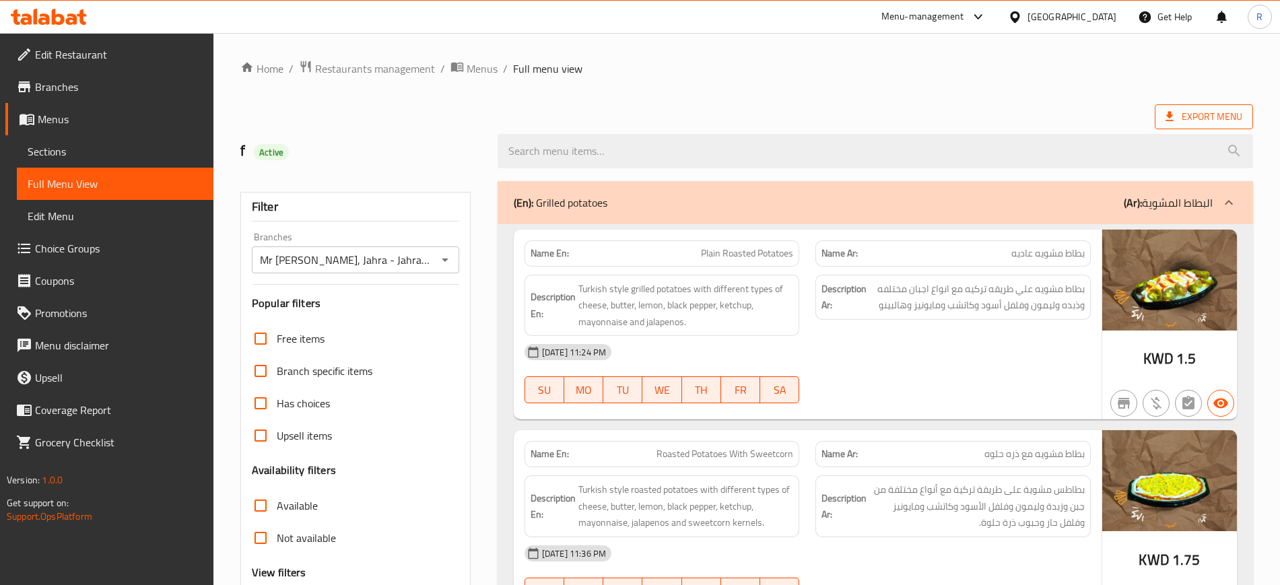
click at [1210, 119] on span "Export Menu" at bounding box center [1204, 116] width 77 height 17
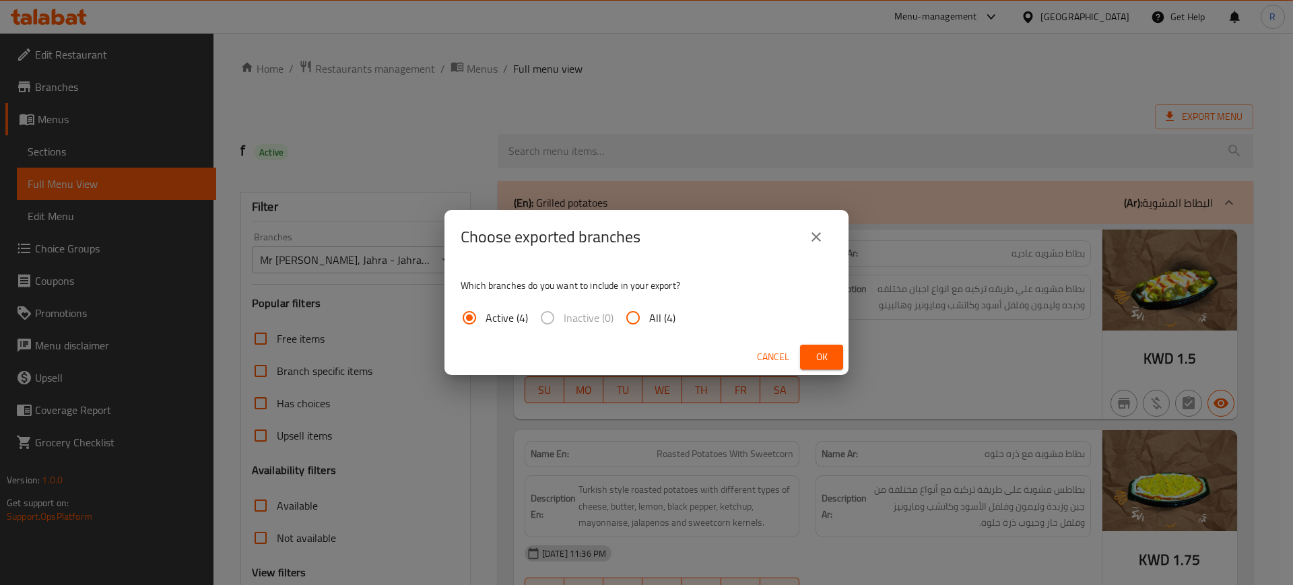
click at [631, 323] on input "All (4)" at bounding box center [633, 318] width 32 height 32
radio input "true"
click at [820, 352] on span "Ok" at bounding box center [822, 357] width 22 height 17
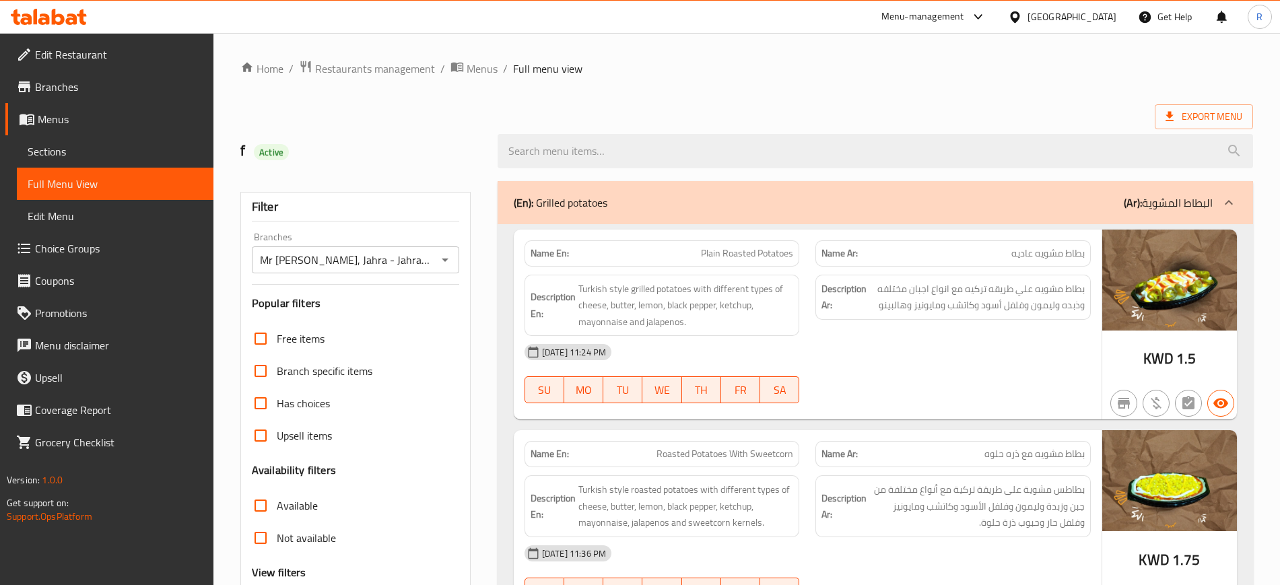
click at [980, 108] on div "Export Menu" at bounding box center [746, 116] width 1013 height 25
